Goal: Check status

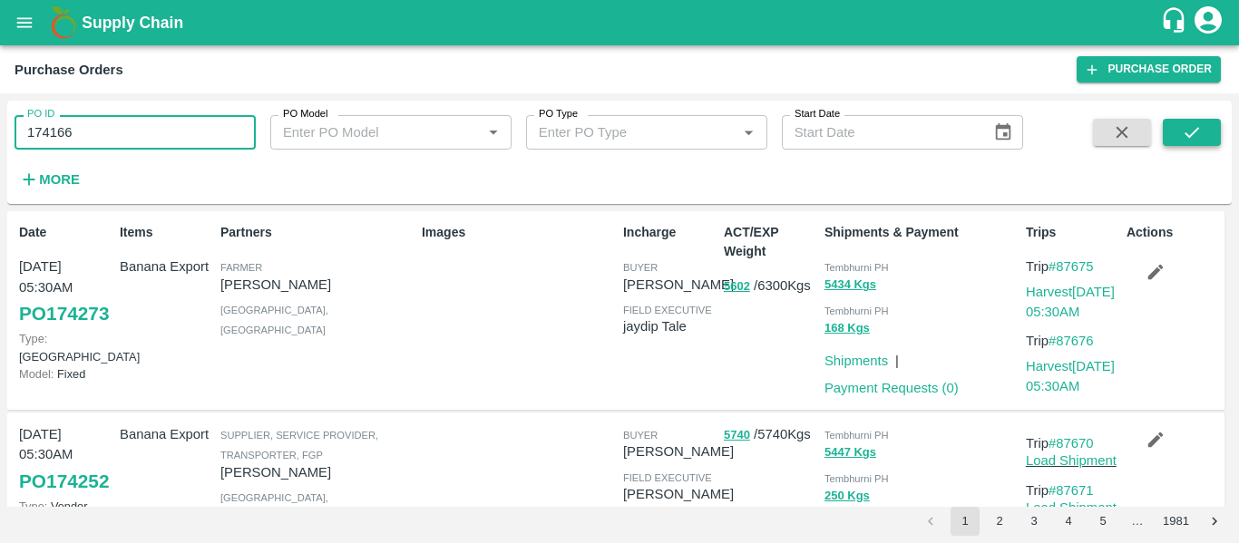
type input "174166"
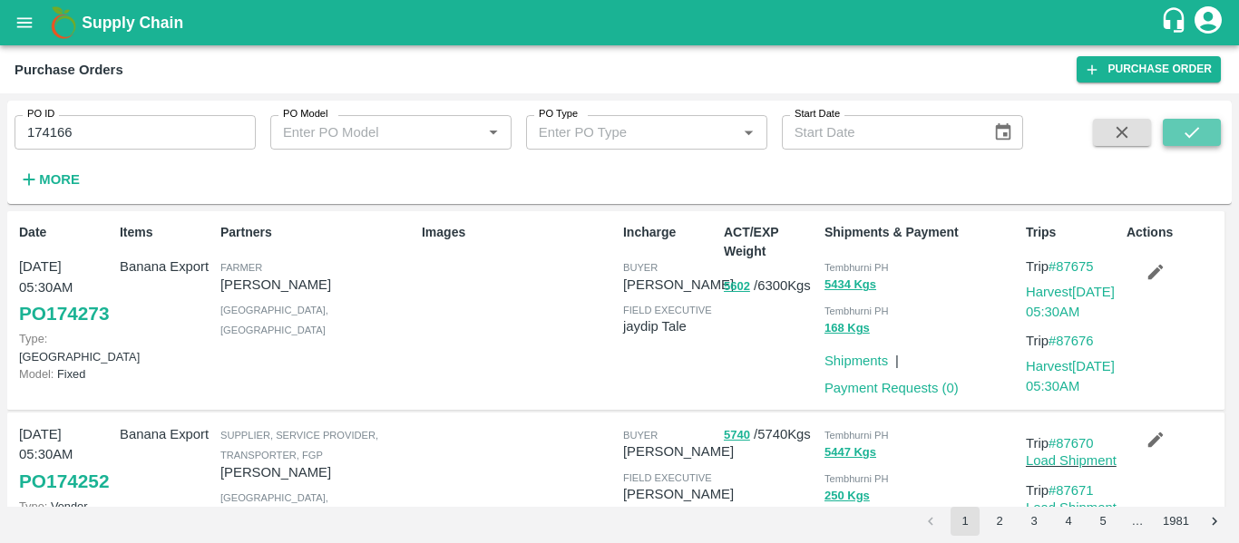
click at [1169, 139] on button "submit" at bounding box center [1192, 132] width 58 height 27
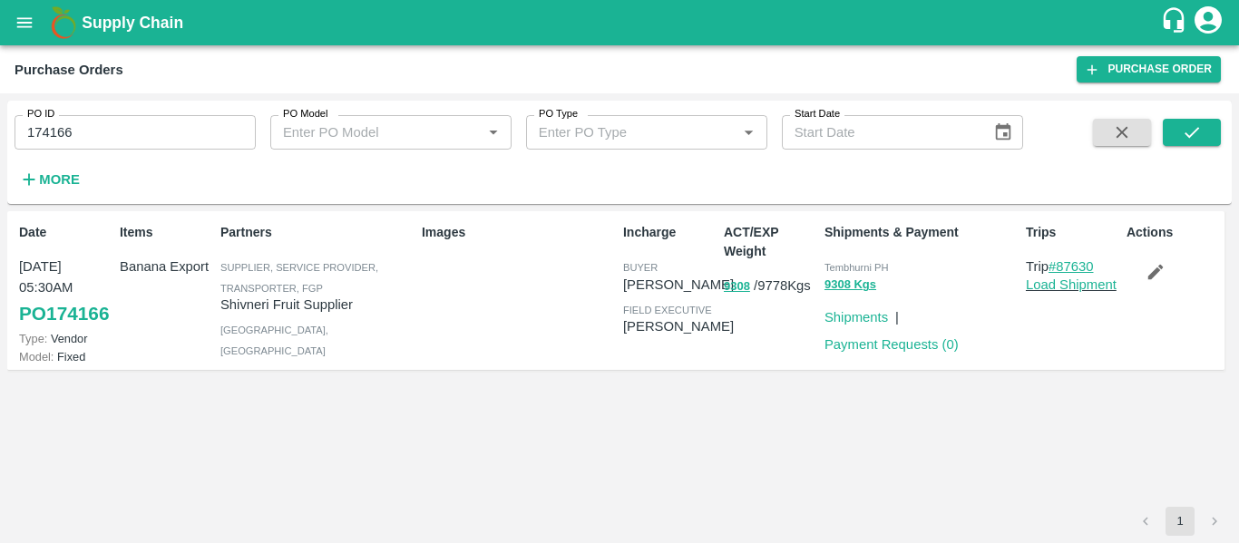
click at [1064, 263] on link "#87630" at bounding box center [1071, 266] width 45 height 15
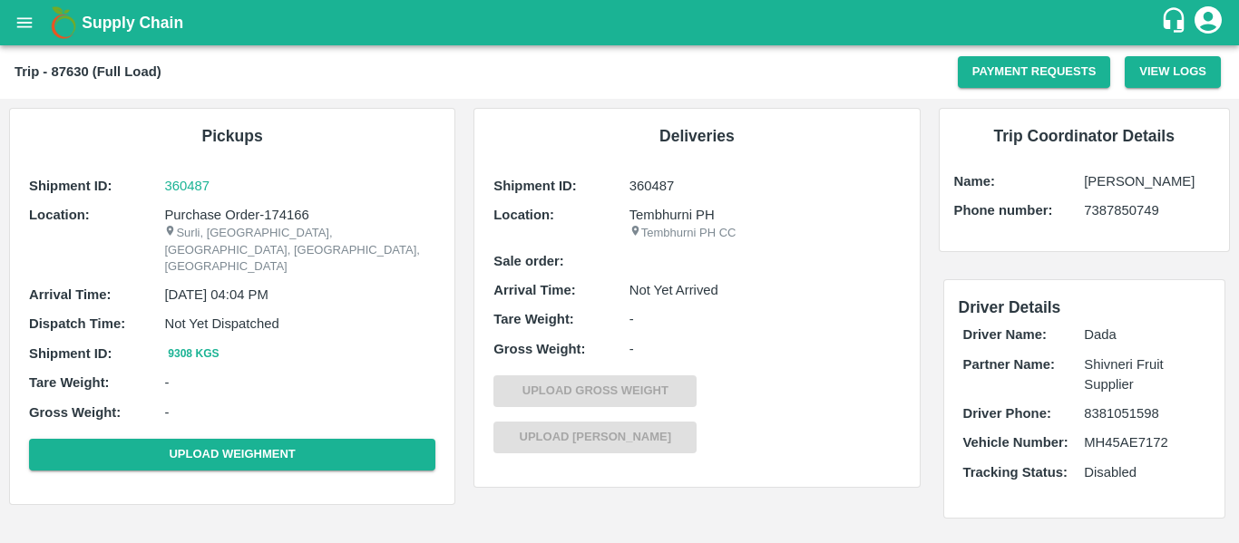
click at [853, 472] on div "Deliveries Shipment ID: 360487 Location: [GEOGRAPHIC_DATA] PH CC Sale order: Ar…" at bounding box center [697, 298] width 445 height 378
